Goal: Transaction & Acquisition: Obtain resource

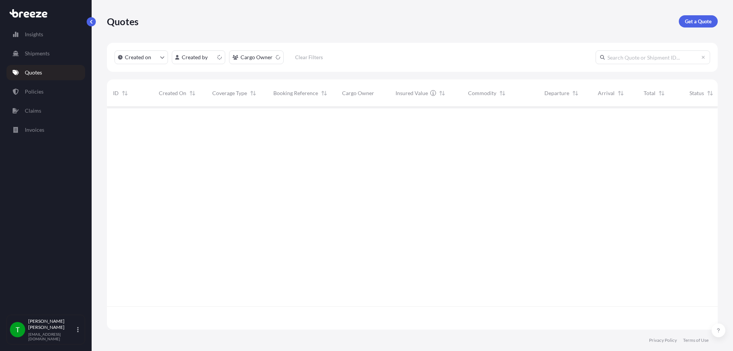
scroll to position [221, 605]
click at [700, 21] on p "Get a Quote" at bounding box center [698, 22] width 27 height 8
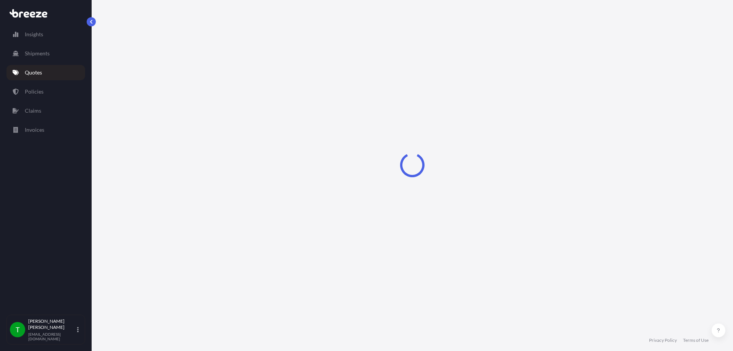
select select "Sea"
select select "1"
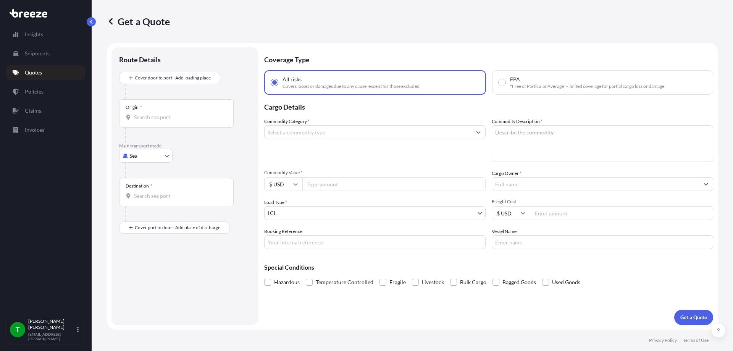
click at [128, 153] on body "Insights Shipments Quotes Policies Claims Invoices T [PERSON_NAME] [EMAIL_ADDRE…" at bounding box center [366, 175] width 733 height 351
click at [141, 200] on span "Road" at bounding box center [140, 203] width 12 height 8
select select "Road"
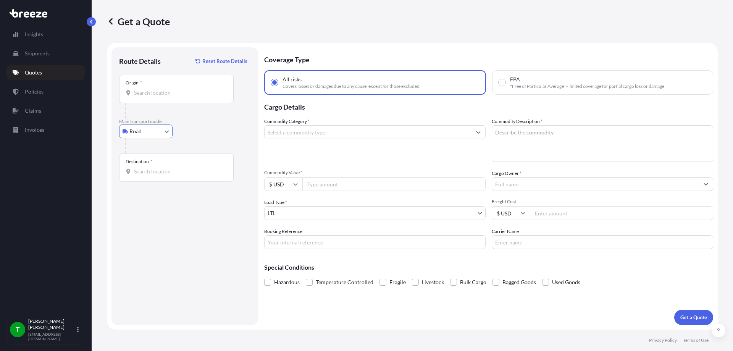
click at [164, 82] on div "Origin *" at bounding box center [176, 89] width 114 height 28
click at [164, 89] on input "Origin *" at bounding box center [179, 93] width 90 height 8
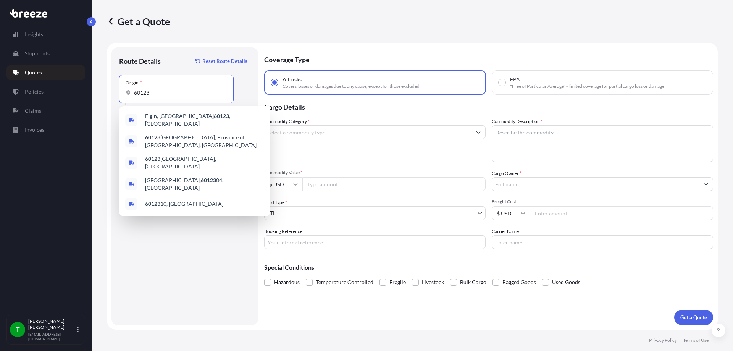
type input "60123"
click at [174, 91] on input "60123" at bounding box center [179, 93] width 90 height 8
click at [173, 132] on div "60123 [GEOGRAPHIC_DATA], Province of [GEOGRAPHIC_DATA], [GEOGRAPHIC_DATA]" at bounding box center [194, 141] width 145 height 21
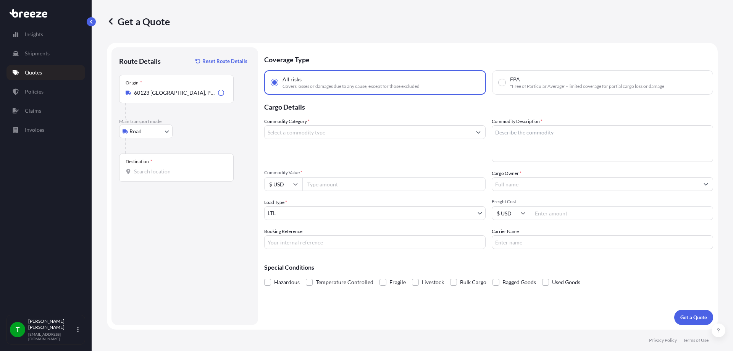
click at [181, 98] on div "Origin * 60123 [GEOGRAPHIC_DATA], Province of [GEOGRAPHIC_DATA], [GEOGRAPHIC_DA…" at bounding box center [176, 89] width 114 height 28
click at [181, 97] on input "60123 [GEOGRAPHIC_DATA], Province of [GEOGRAPHIC_DATA], [GEOGRAPHIC_DATA]" at bounding box center [174, 93] width 81 height 8
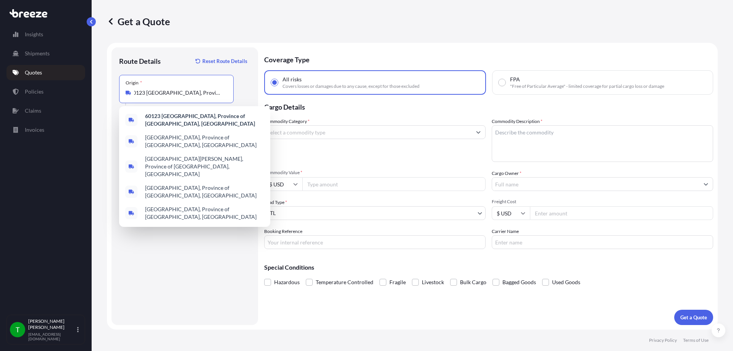
click at [163, 92] on input "60123 [GEOGRAPHIC_DATA], Province of [GEOGRAPHIC_DATA], [GEOGRAPHIC_DATA]" at bounding box center [179, 93] width 90 height 8
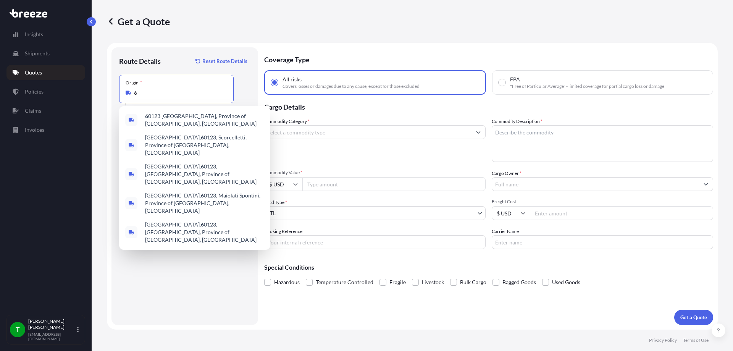
scroll to position [0, 0]
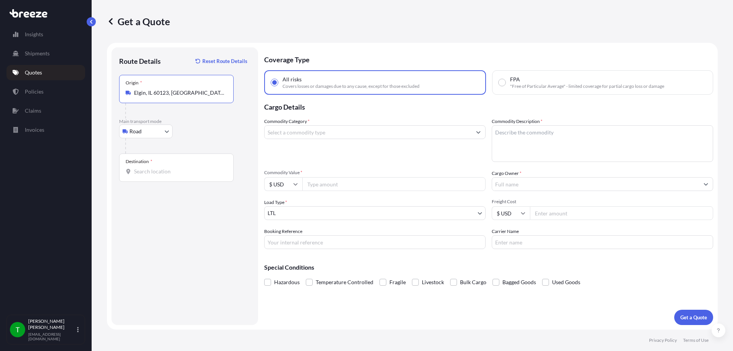
type input "Elgin, IL 60123, [GEOGRAPHIC_DATA]"
click at [138, 171] on input "Destination *" at bounding box center [179, 172] width 90 height 8
type input "Elgin, IL 60123, [GEOGRAPHIC_DATA]"
click at [358, 136] on input "Commodity Category *" at bounding box center [367, 132] width 207 height 14
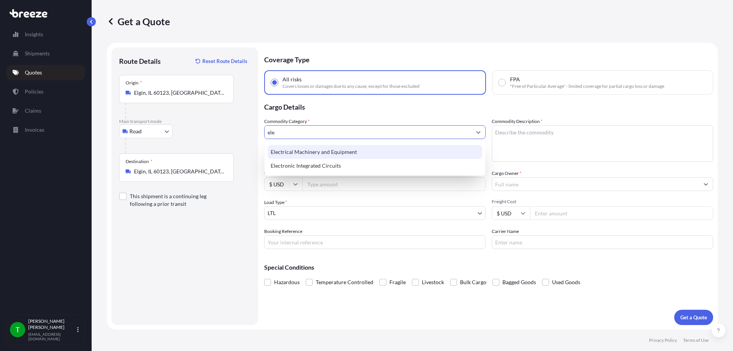
click at [348, 154] on div "Electrical Machinery and Equipment" at bounding box center [375, 152] width 214 height 14
type input "Electrical Machinery and Equipment"
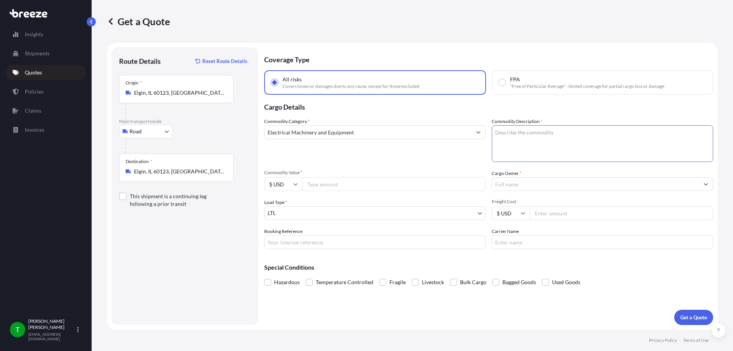
click at [500, 146] on textarea "Commodity Description *" at bounding box center [602, 143] width 221 height 37
type textarea "monitors"
type input "26985"
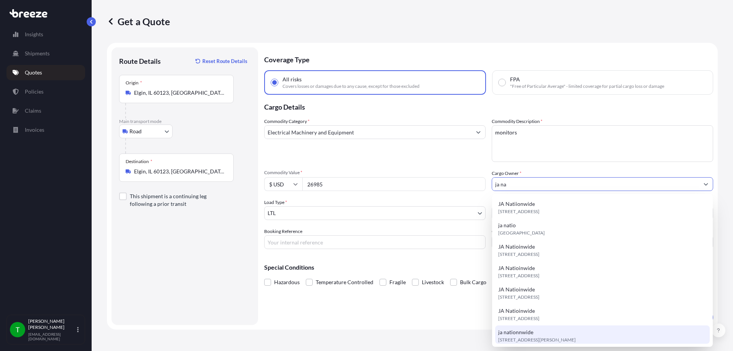
click at [527, 335] on span "ja nationnwide" at bounding box center [515, 332] width 35 height 8
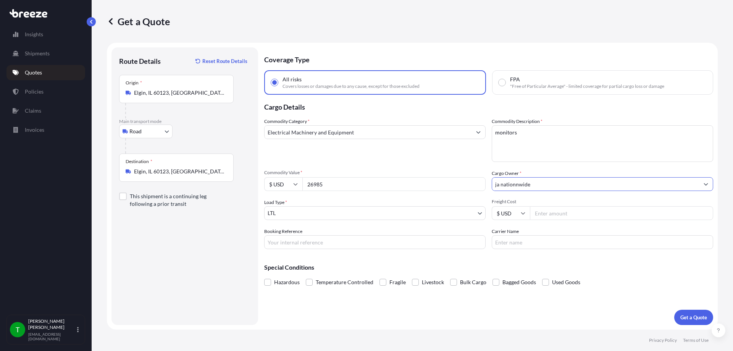
type input "ja nationnwide"
click at [568, 214] on input "Freight Cost" at bounding box center [621, 213] width 183 height 14
type input "200"
click at [695, 318] on p "Get a Quote" at bounding box center [693, 317] width 27 height 8
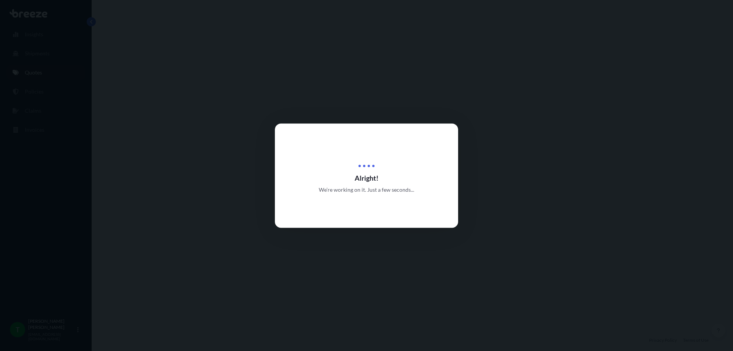
select select "Road"
select select "1"
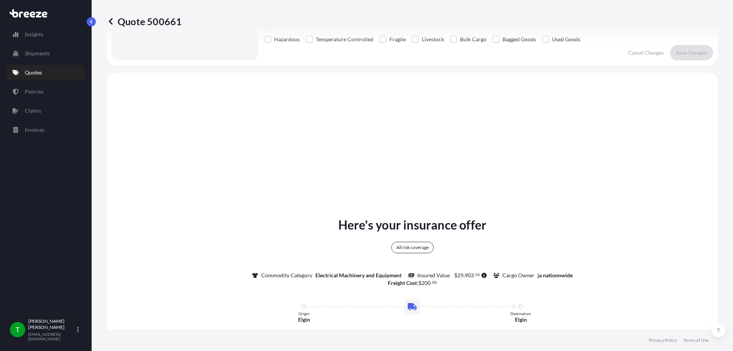
scroll to position [277, 0]
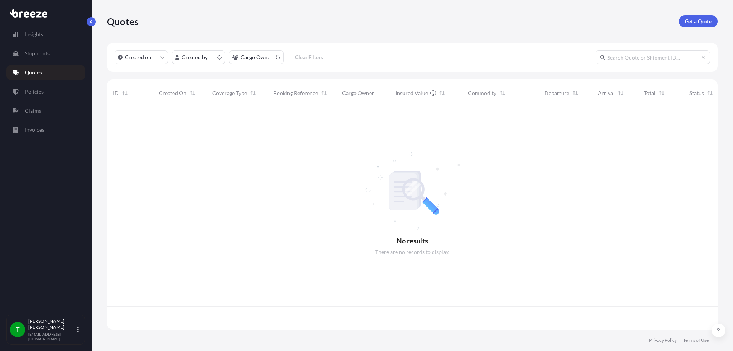
scroll to position [221, 605]
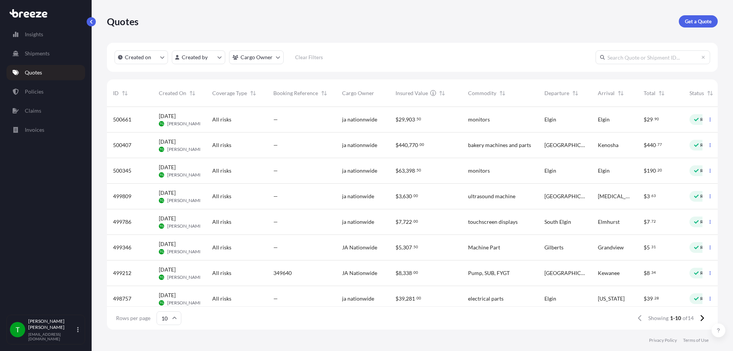
click at [206, 120] on div "Oct 3, 2025 TG Tim Gieseke" at bounding box center [179, 120] width 53 height 26
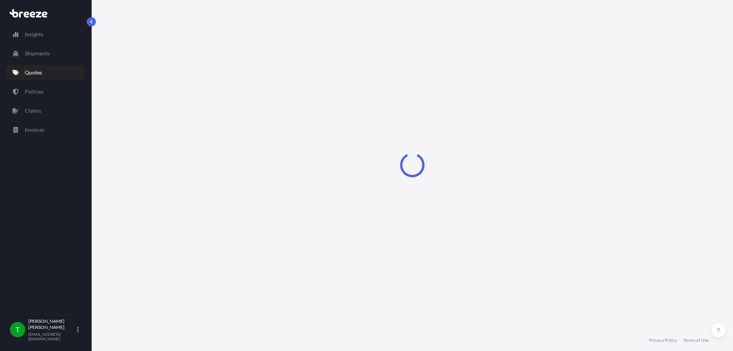
select select "Road"
select select "1"
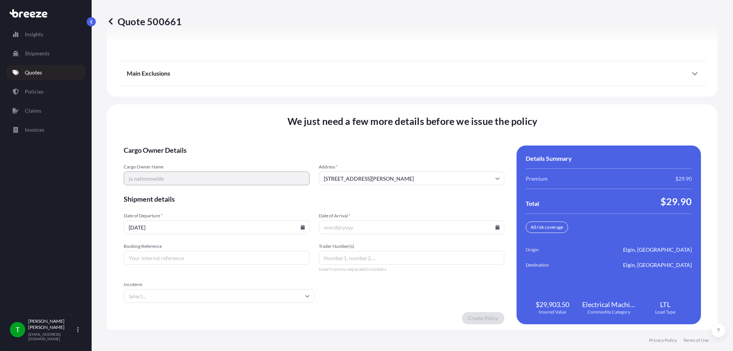
scroll to position [982, 0]
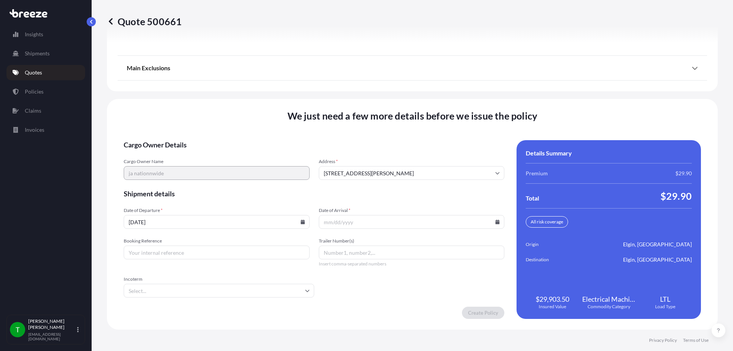
click at [495, 223] on icon at bounding box center [497, 221] width 4 height 5
click at [356, 142] on button "6" at bounding box center [355, 138] width 12 height 12
type input "10/06/2025"
click at [219, 255] on input "Booking Reference" at bounding box center [217, 252] width 186 height 14
type input "350709"
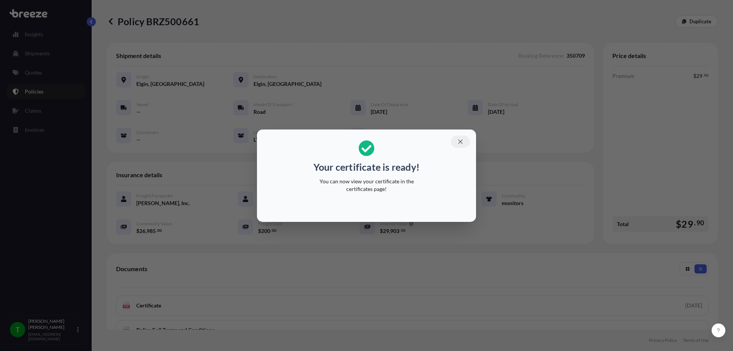
click at [461, 143] on icon "button" at bounding box center [460, 141] width 7 height 7
